Goal: Task Accomplishment & Management: Manage account settings

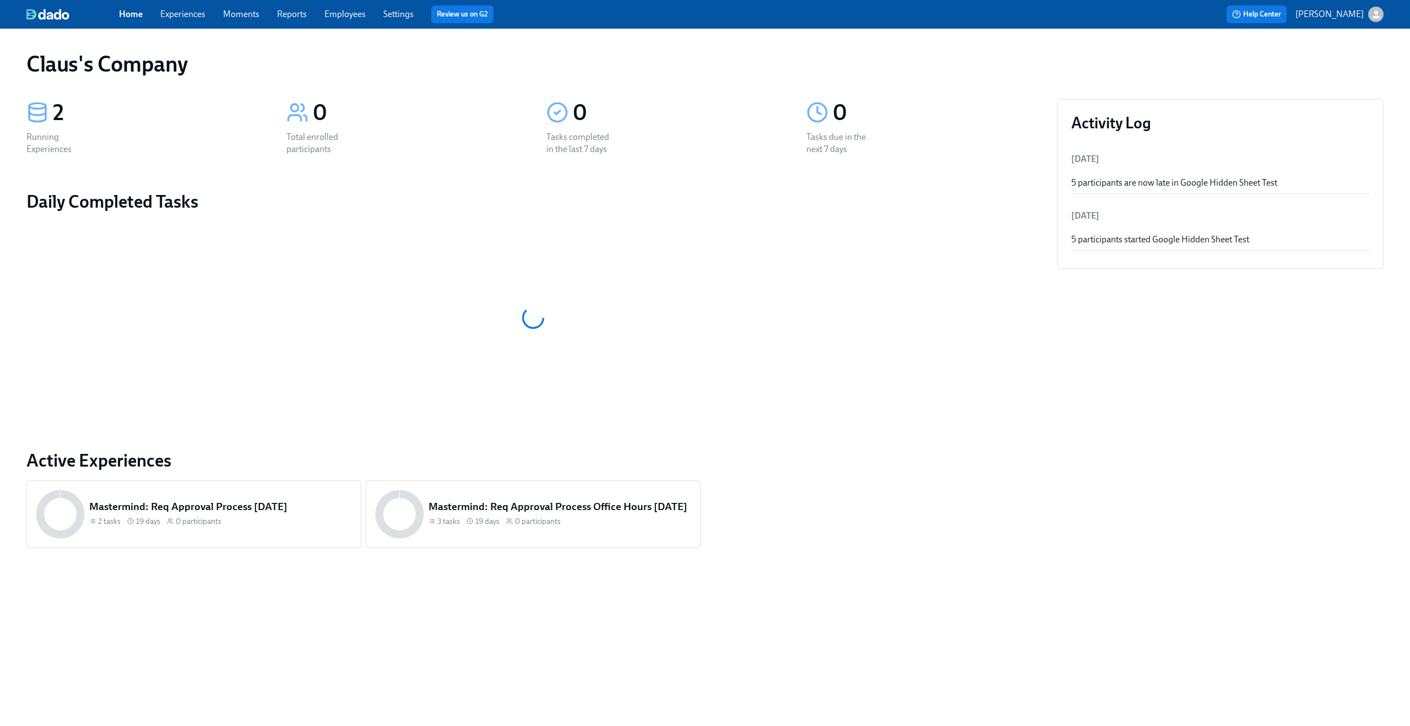
click at [1379, 17] on icon "button" at bounding box center [1376, 14] width 8 height 8
click at [1341, 65] on span "Switch organization..." at bounding box center [1324, 64] width 104 height 12
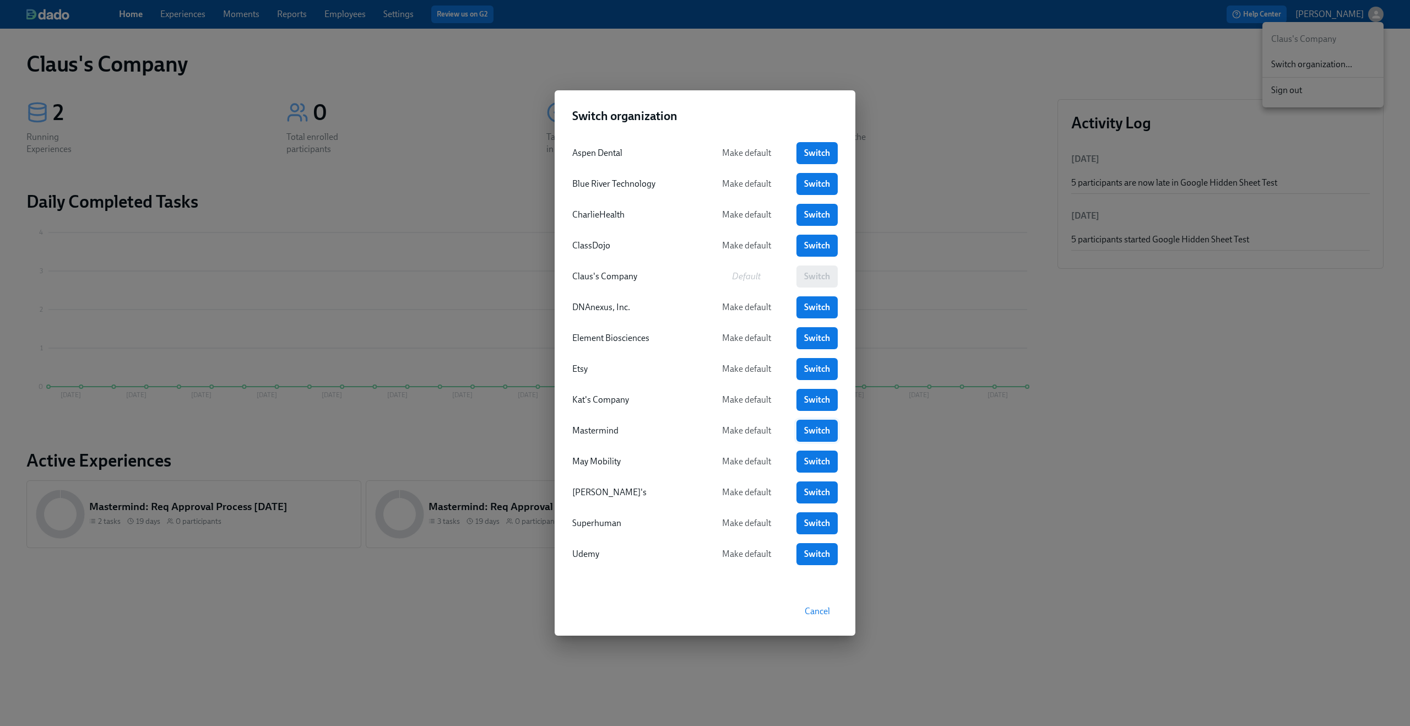
click at [809, 430] on span "Switch" at bounding box center [817, 430] width 26 height 11
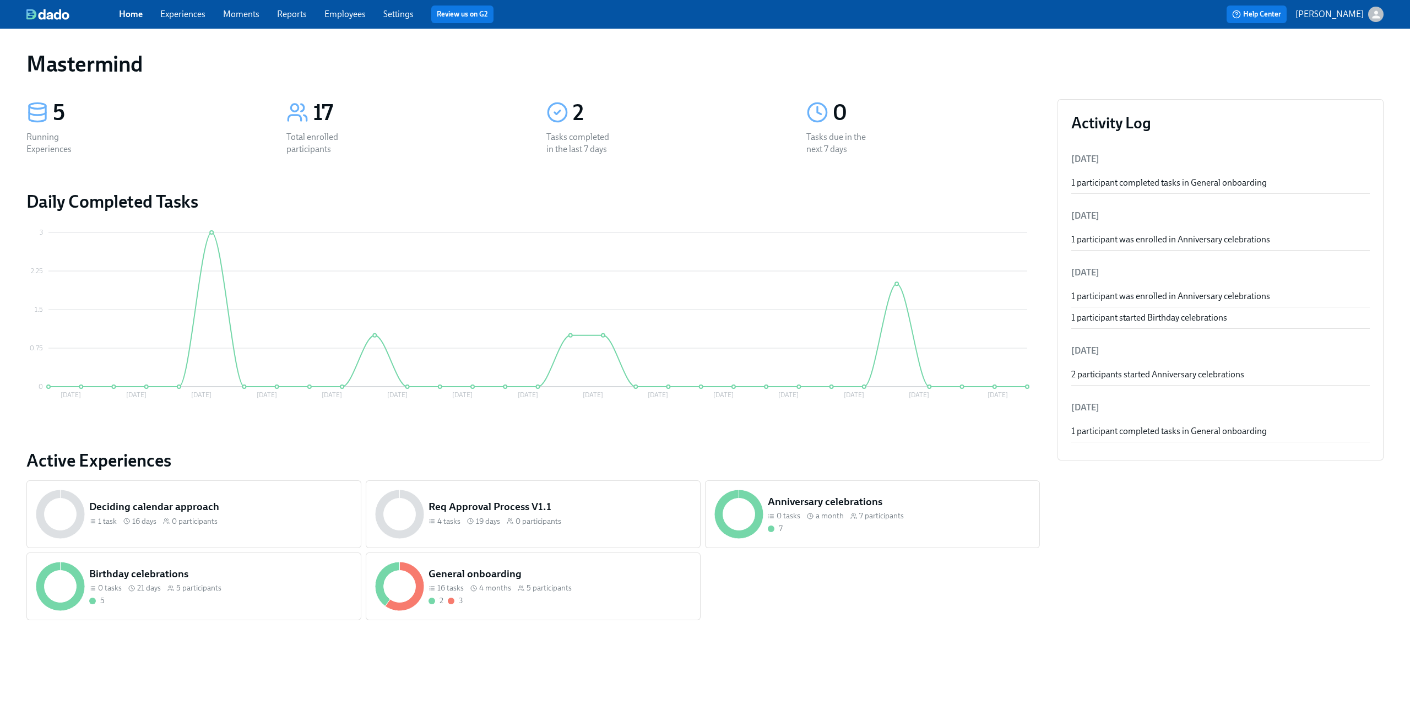
click at [392, 20] on span "Settings" at bounding box center [398, 14] width 30 height 12
click at [396, 8] on span "Settings" at bounding box center [398, 14] width 30 height 12
click at [396, 14] on link "Settings" at bounding box center [398, 14] width 30 height 10
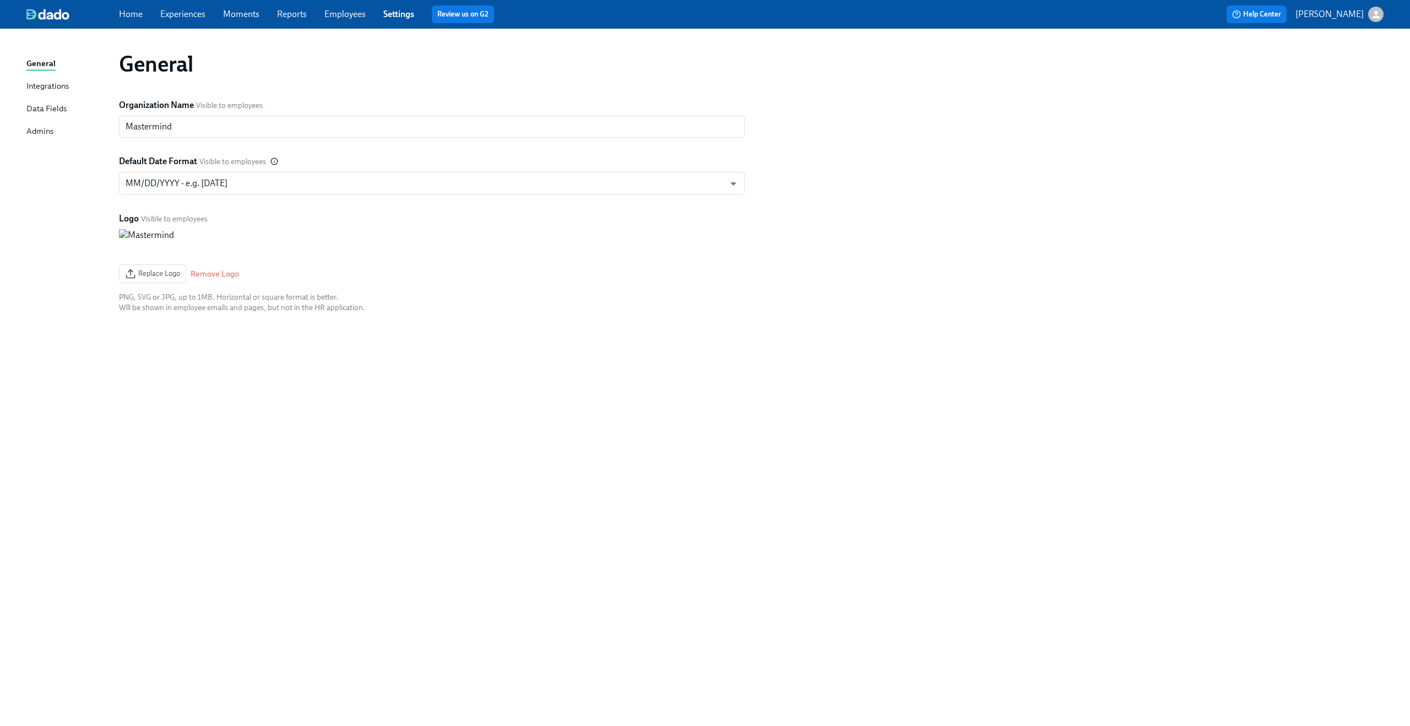
click at [51, 136] on div "Admins" at bounding box center [39, 132] width 27 height 14
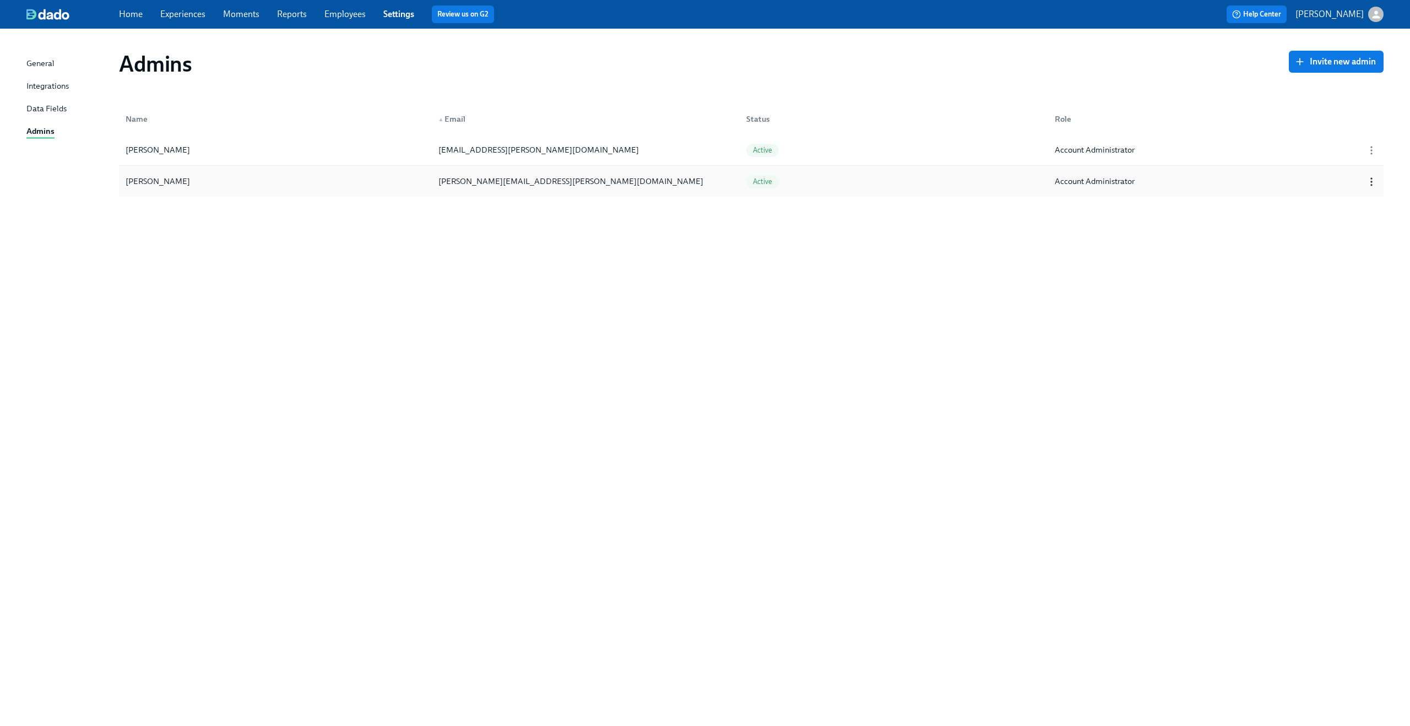
click at [1375, 180] on icon "button" at bounding box center [1371, 181] width 11 height 11
click at [1366, 201] on div "Remove from Organization" at bounding box center [1342, 200] width 102 height 12
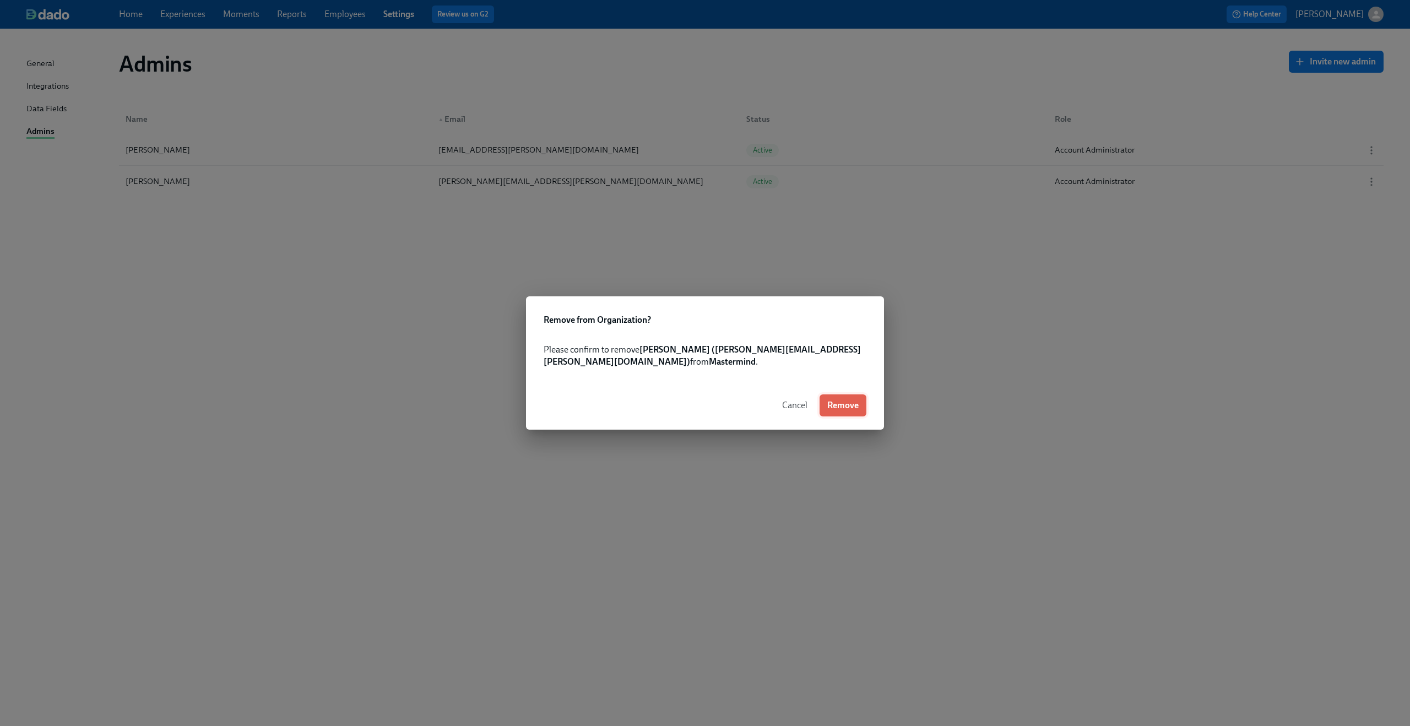
click at [858, 404] on span "Remove" at bounding box center [842, 405] width 31 height 11
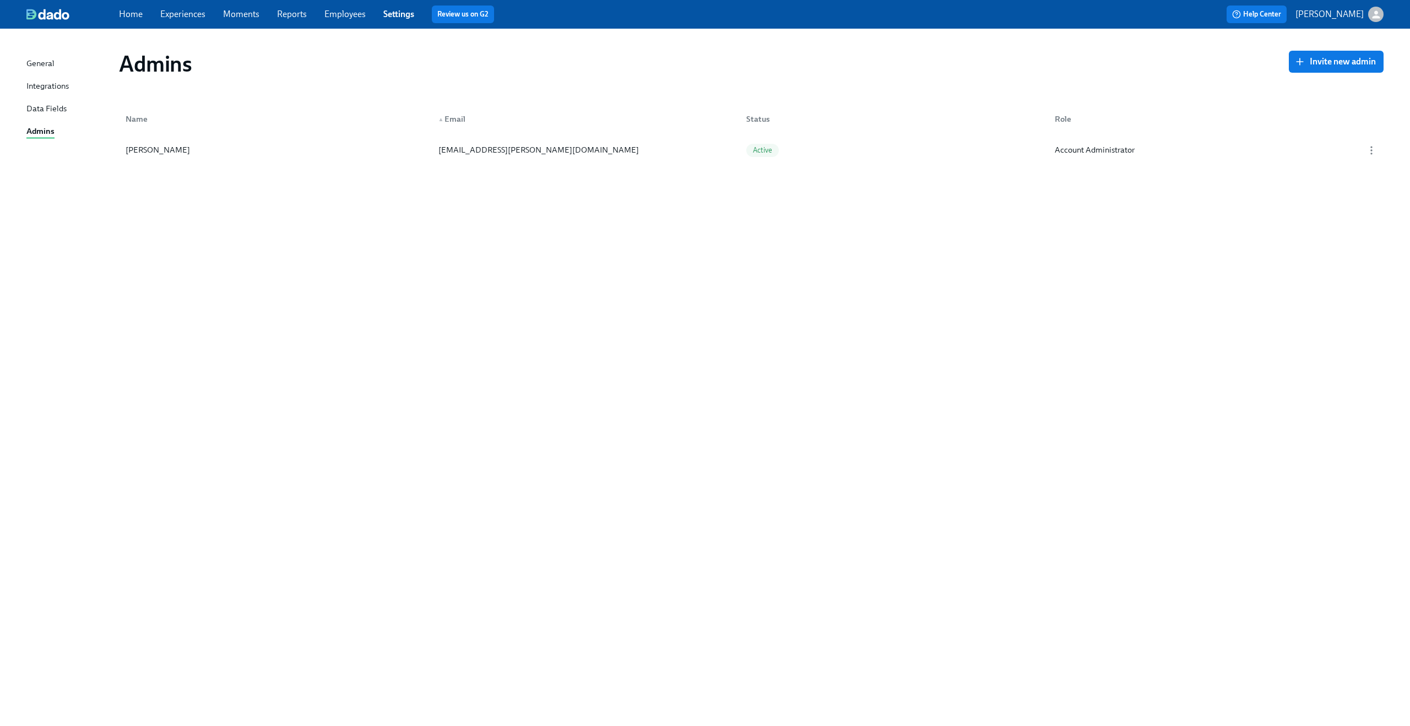
click at [814, 310] on div "Admins Invite new admin Name ▲ Email Status Role [PERSON_NAME] Martin [EMAIL_AD…" at bounding box center [704, 371] width 1357 height 658
click at [190, 13] on link "Experiences" at bounding box center [182, 14] width 45 height 10
